Goal: Use online tool/utility: Utilize a website feature to perform a specific function

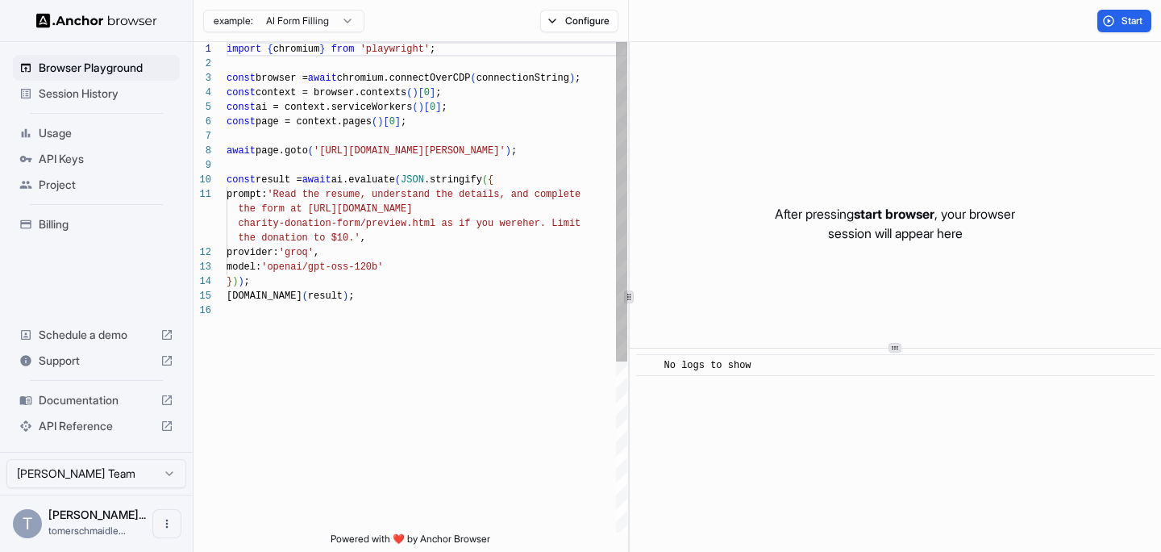
scroll to position [145, 0]
click at [344, 22] on html "Browser Playground Session History Usage API Keys Project Billing Schedule a de…" at bounding box center [580, 276] width 1161 height 552
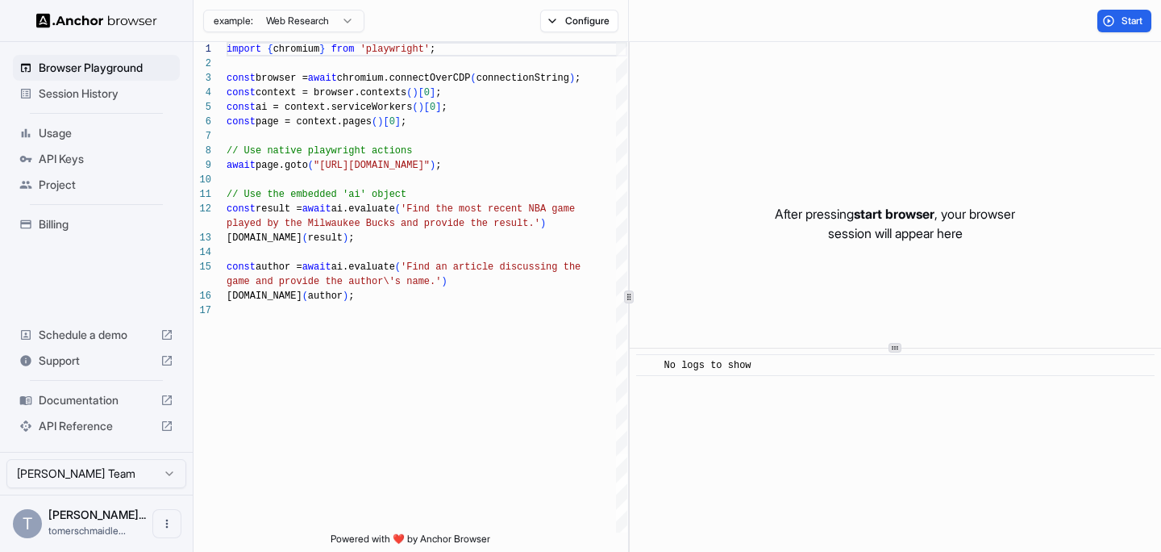
click at [334, 31] on html "Browser Playground Session History Usage API Keys Project Billing Schedule a de…" at bounding box center [580, 276] width 1161 height 552
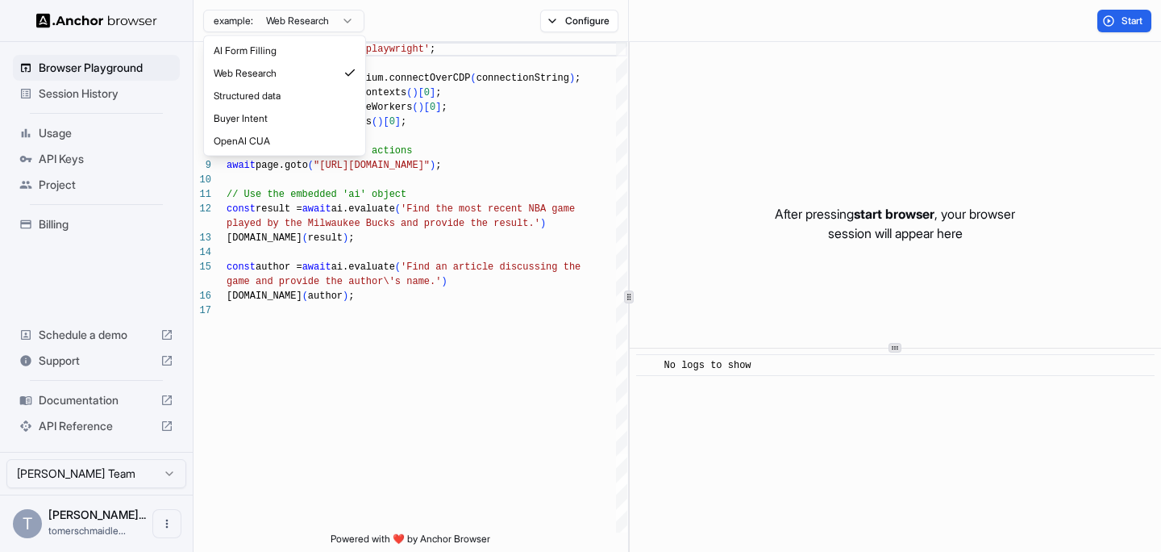
click at [398, 302] on html "Browser Playground Session History Usage API Keys Project Billing Schedule a de…" at bounding box center [580, 276] width 1161 height 552
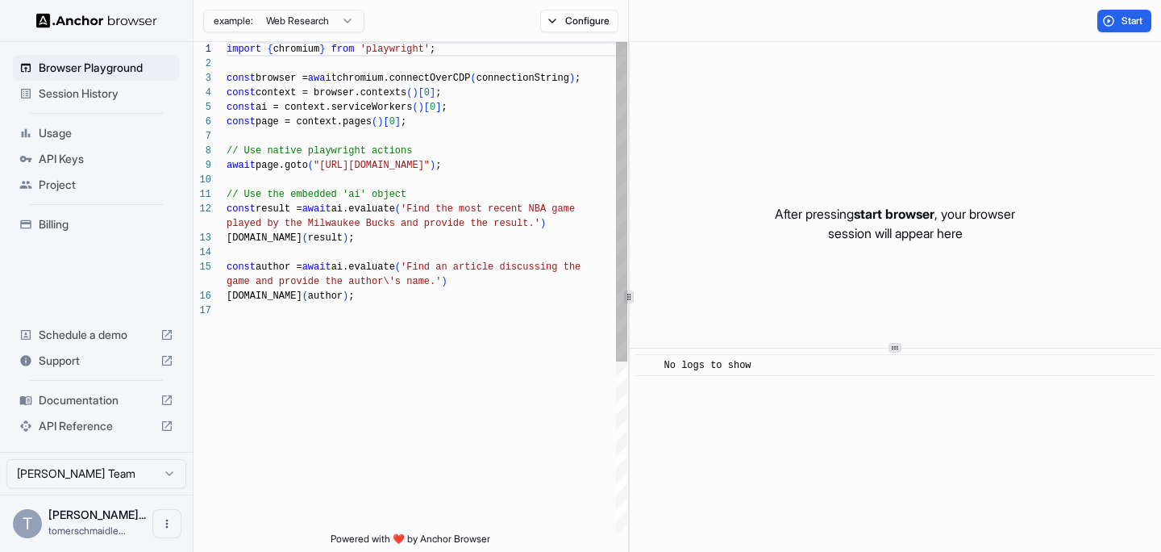
type textarea "**********"
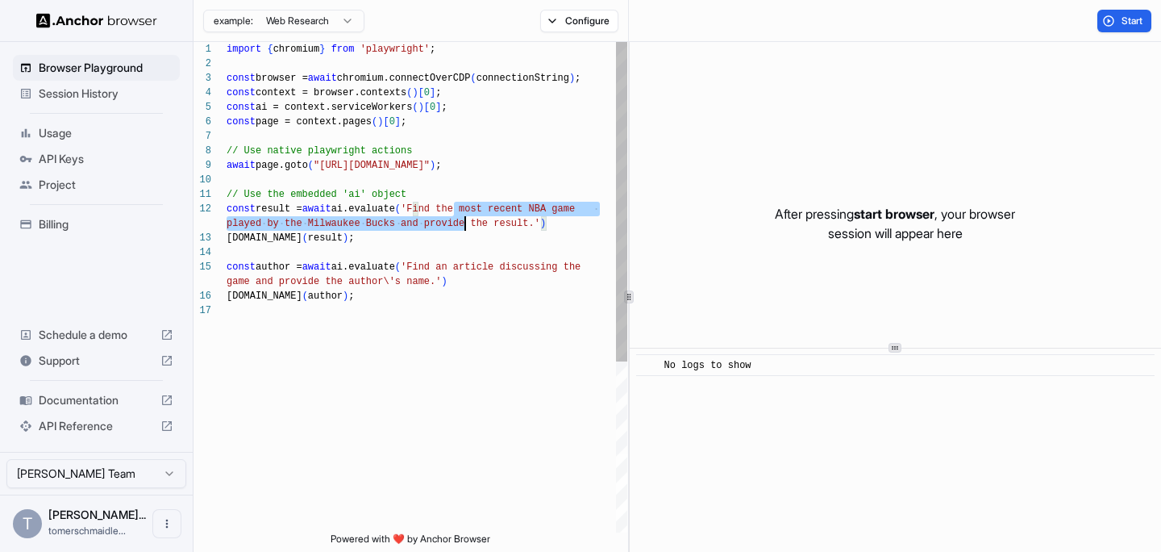
drag, startPoint x: 453, startPoint y: 215, endPoint x: 468, endPoint y: 222, distance: 16.2
click at [469, 222] on div "import { chromium } from 'playwright' ; const browser = await chromium.connectO…" at bounding box center [427, 418] width 401 height 752
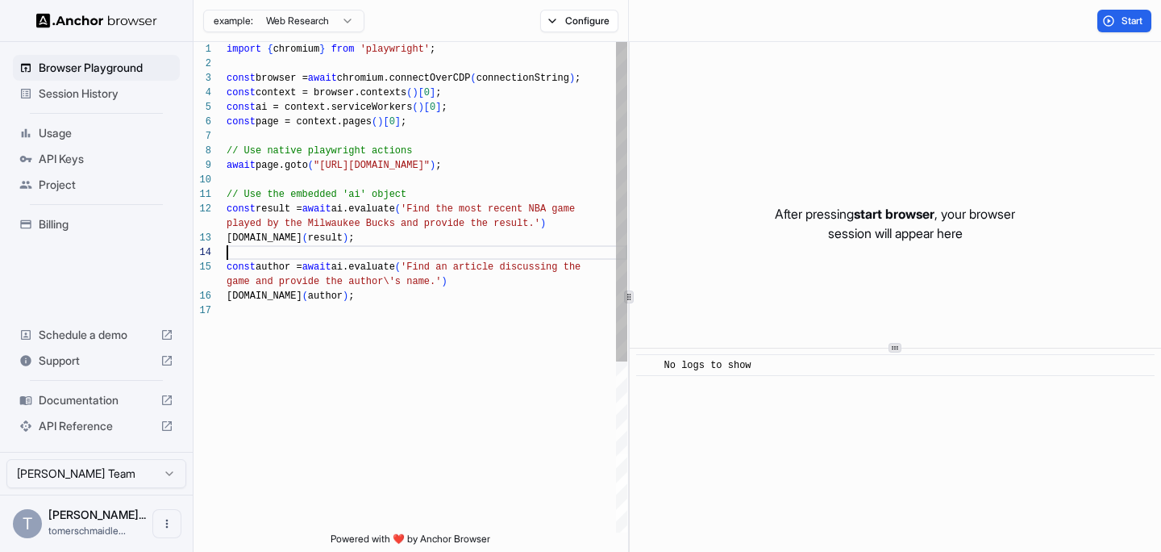
click at [470, 252] on div "import { chromium } from 'playwright' ; const browser = await chromium.connectO…" at bounding box center [427, 418] width 401 height 752
click at [1137, 23] on span "Start" at bounding box center [1133, 21] width 23 height 13
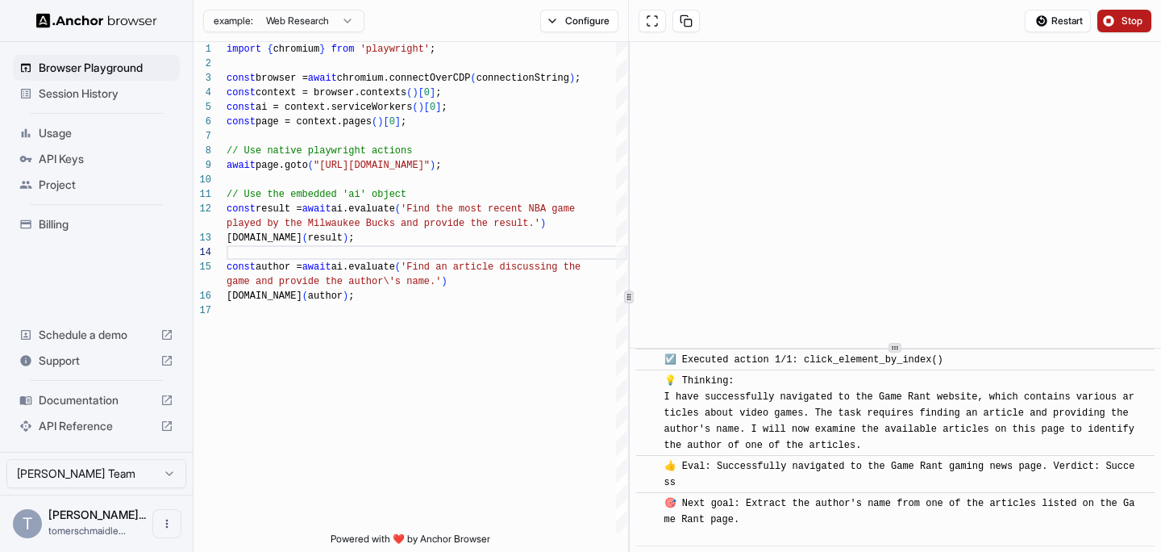
scroll to position [2069, 0]
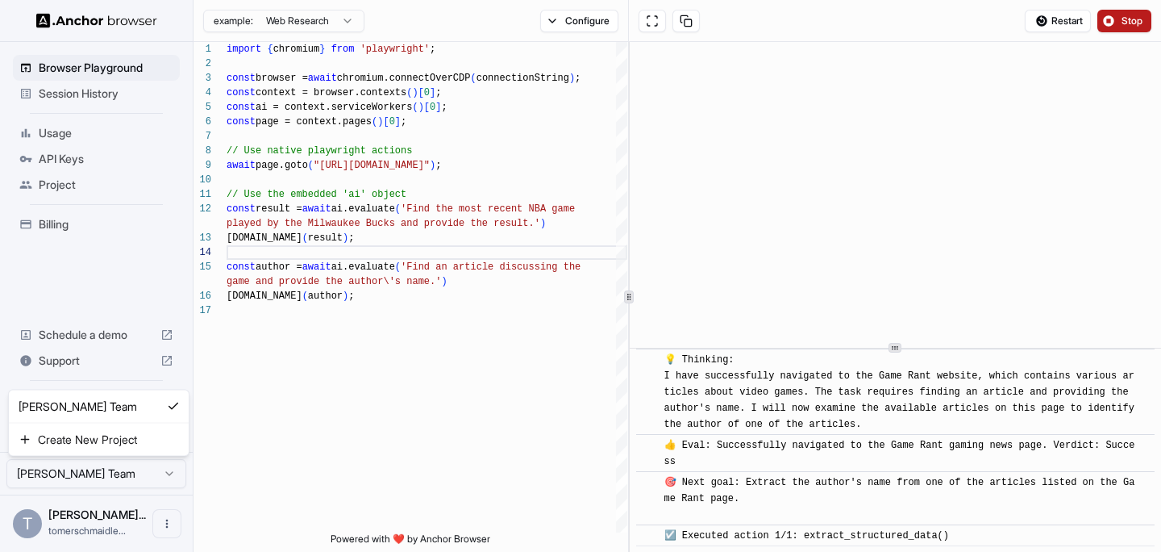
click at [85, 470] on html "Browser Playground Session History Usage API Keys Project Billing Schedule a de…" at bounding box center [580, 276] width 1161 height 552
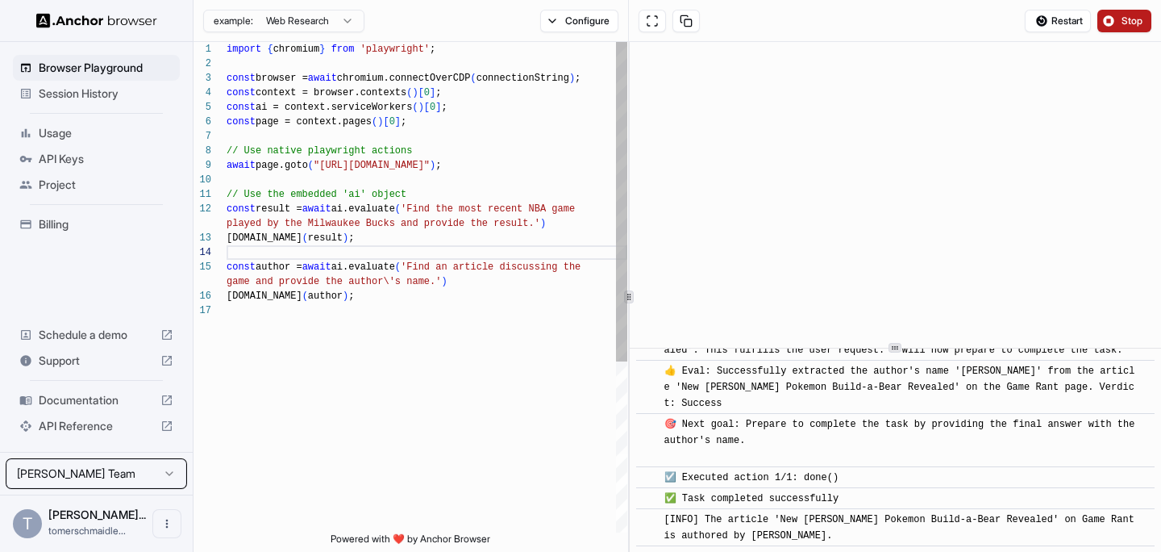
scroll to position [2361, 0]
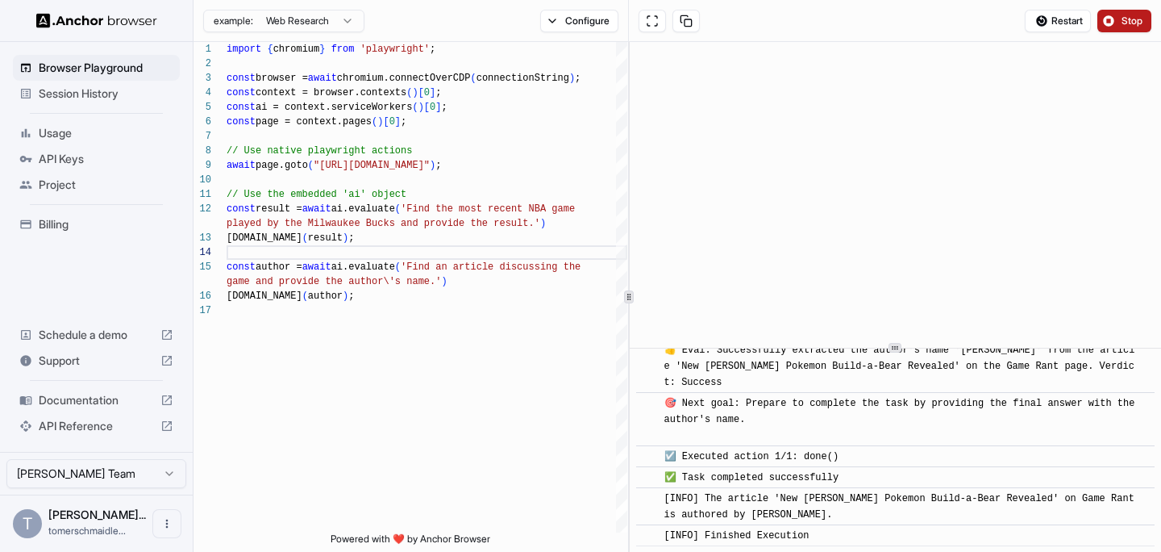
click at [1118, 22] on button "Stop" at bounding box center [1125, 21] width 54 height 23
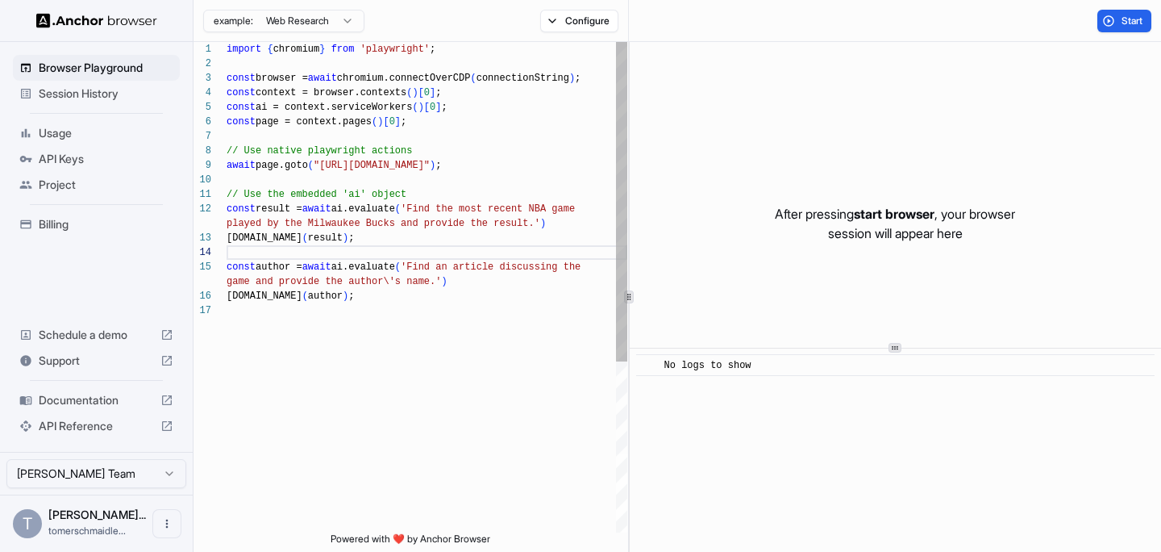
click at [368, 361] on div "import { chromium } from 'playwright' ; const browser = await chromium.connectO…" at bounding box center [427, 418] width 401 height 752
click at [573, 3] on div "example: Web Research Configure" at bounding box center [412, 21] width 436 height 42
click at [573, 31] on button "Configure" at bounding box center [579, 21] width 78 height 23
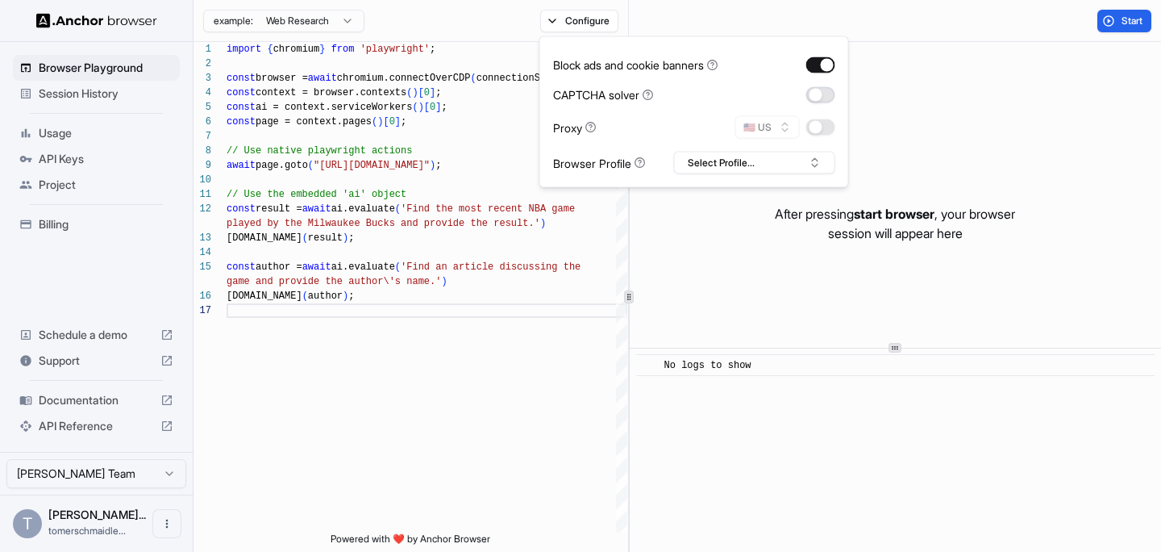
click at [819, 94] on button "button" at bounding box center [821, 94] width 29 height 16
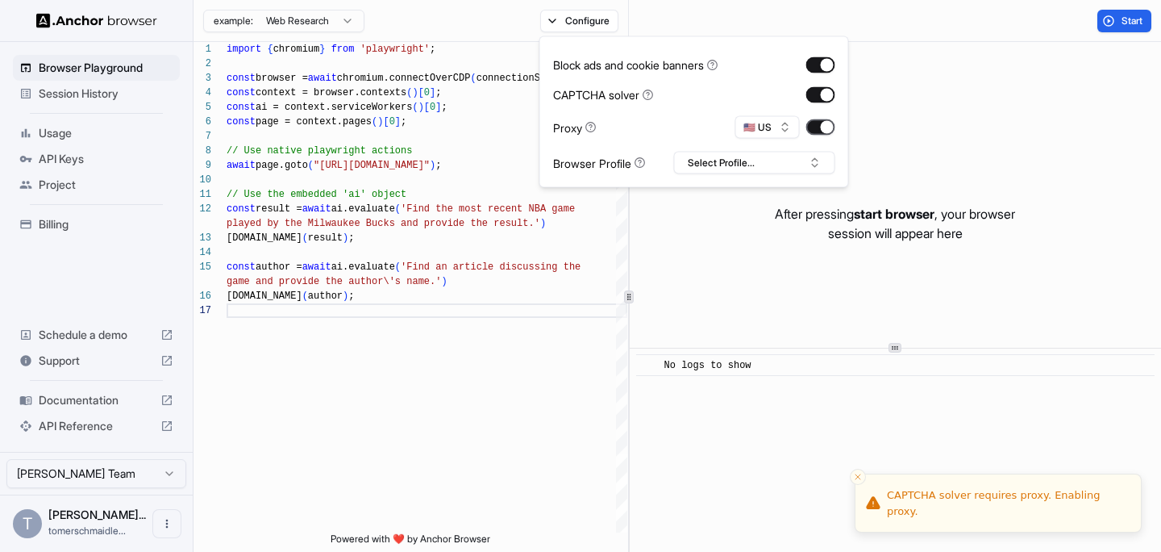
click at [826, 134] on button "button" at bounding box center [821, 127] width 29 height 16
click at [824, 131] on button "button" at bounding box center [821, 127] width 29 height 16
click at [818, 97] on button "button" at bounding box center [821, 94] width 29 height 16
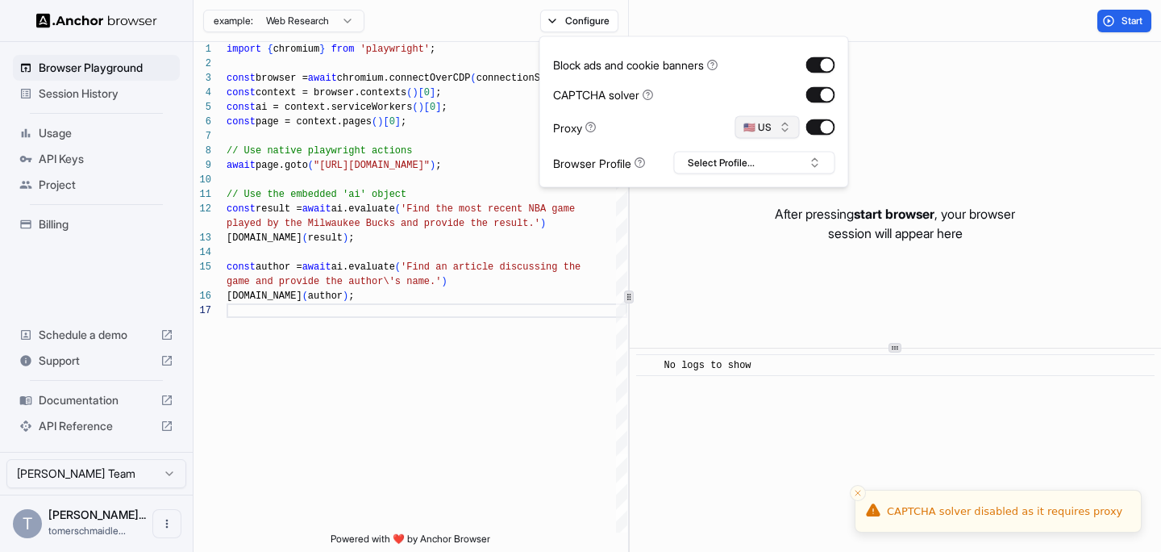
click at [782, 130] on button "🇺🇸 US" at bounding box center [768, 127] width 65 height 23
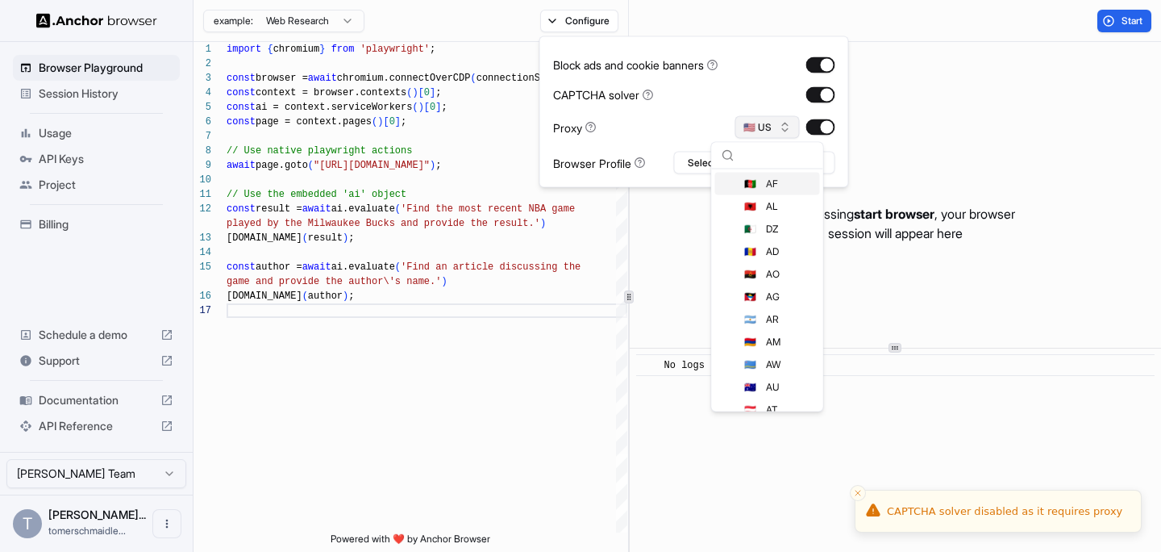
click at [782, 130] on button "🇺🇸 US" at bounding box center [768, 127] width 65 height 23
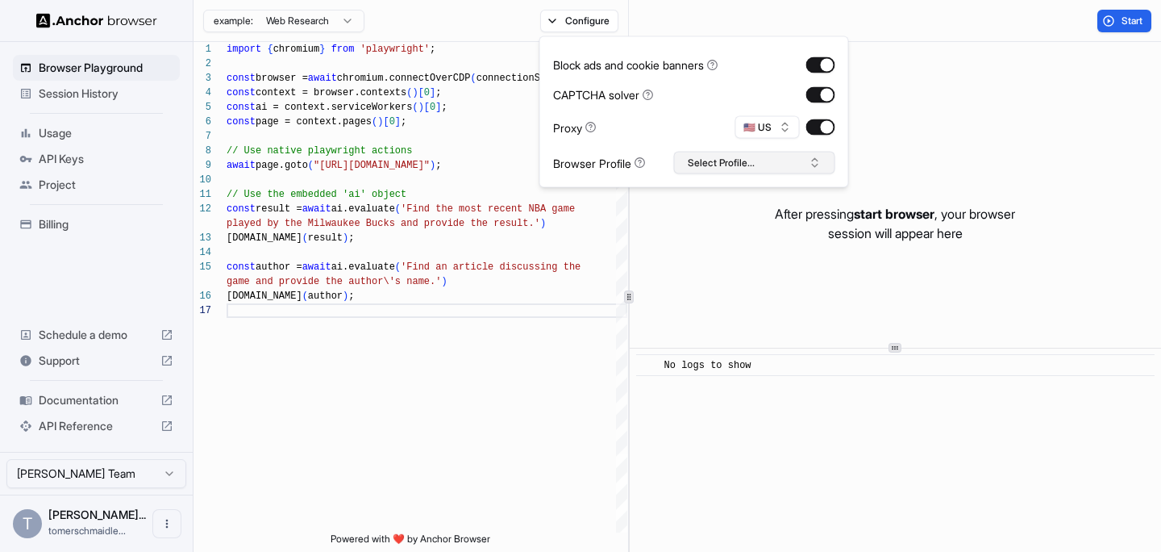
click at [769, 168] on button "Select Profile..." at bounding box center [754, 163] width 161 height 23
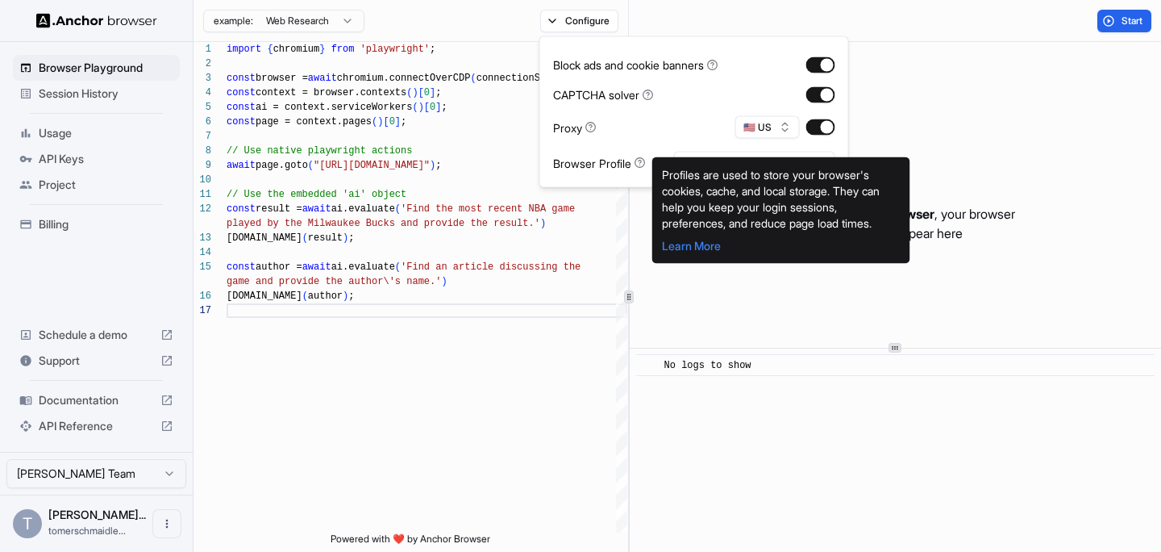
click at [642, 165] on icon at bounding box center [640, 162] width 11 height 11
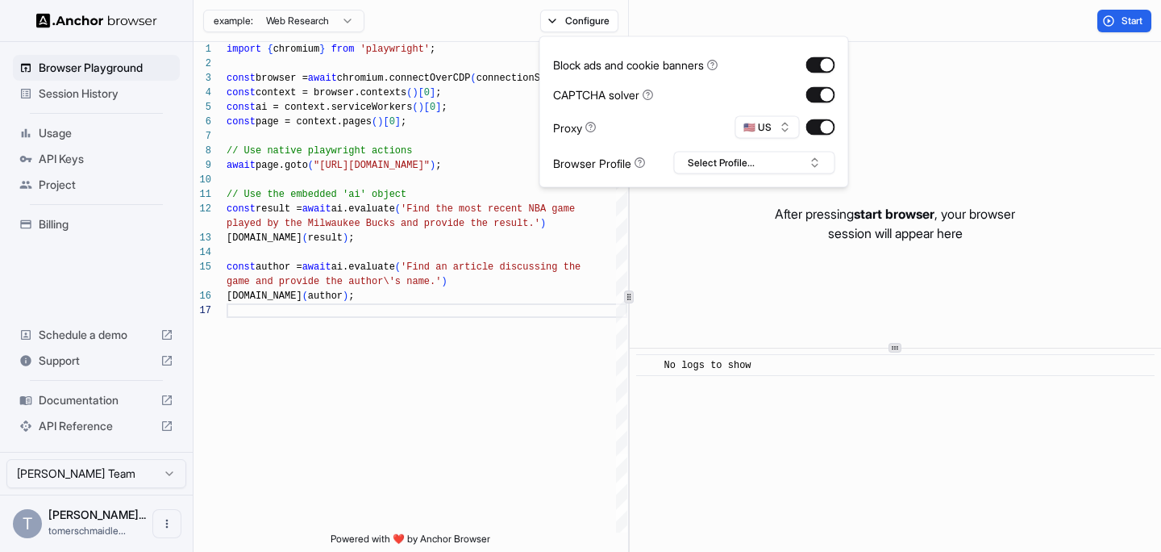
click at [664, 156] on div "Browser Profile Select Profile..." at bounding box center [694, 163] width 282 height 23
